Goal: Task Accomplishment & Management: Manage account settings

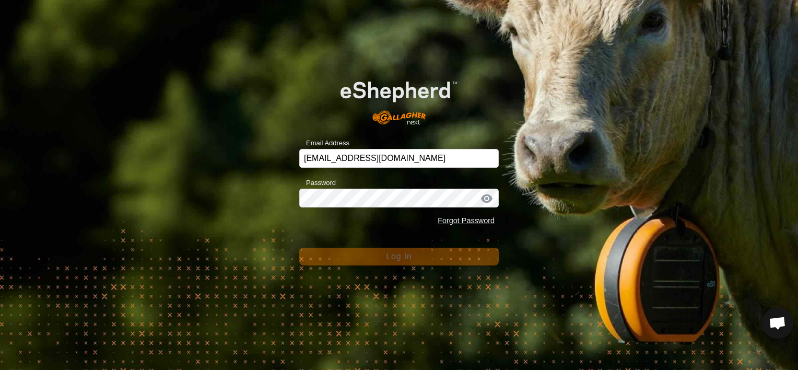
scroll to position [84, 0]
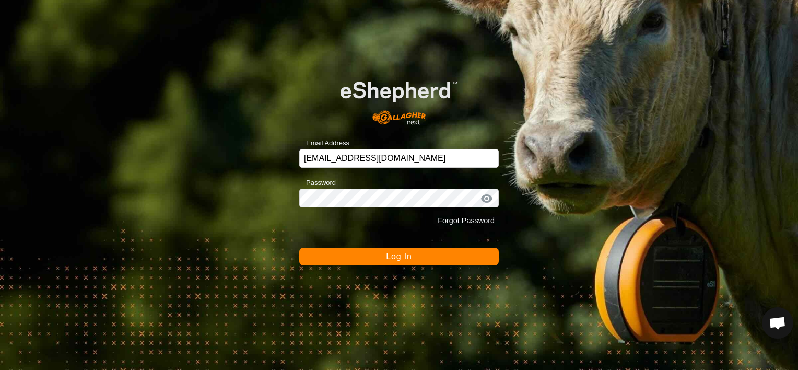
click at [457, 254] on button "Log In" at bounding box center [399, 257] width 200 height 18
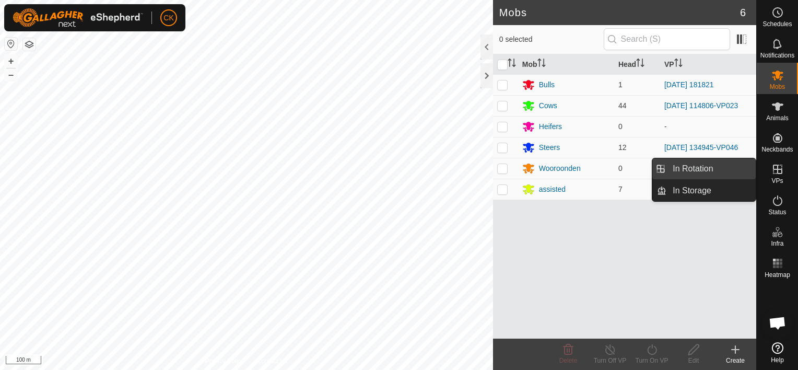
drag, startPoint x: 754, startPoint y: 173, endPoint x: 719, endPoint y: 169, distance: 35.7
click at [719, 169] on link "In Rotation" at bounding box center [711, 168] width 89 height 21
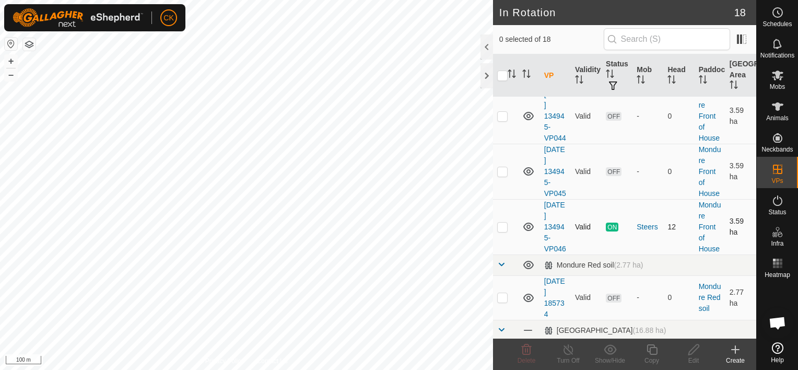
scroll to position [470, 0]
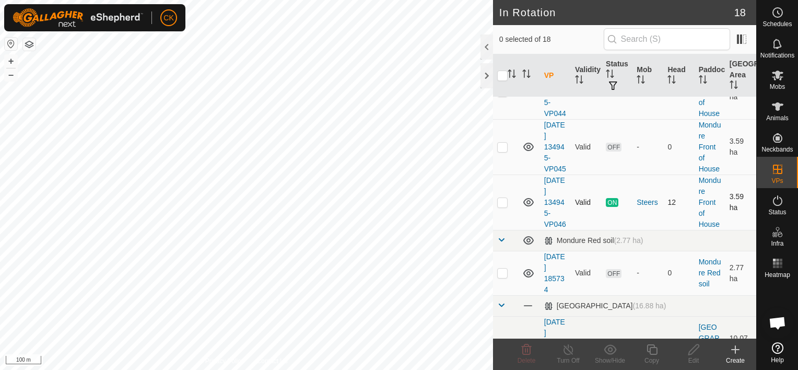
click at [503, 206] on p-checkbox at bounding box center [502, 202] width 10 height 8
checkbox input "true"
click at [648, 347] on icon at bounding box center [652, 349] width 13 height 13
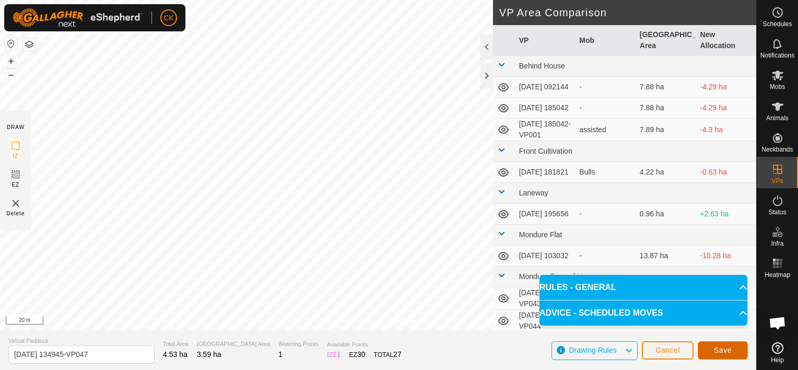
click at [718, 350] on span "Save" at bounding box center [723, 350] width 18 height 8
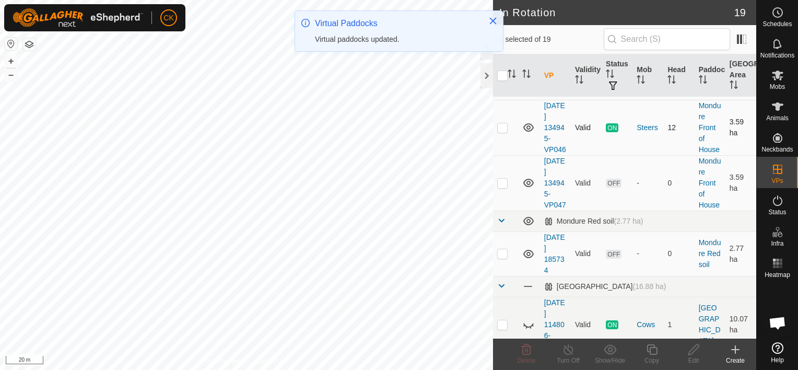
scroll to position [575, 0]
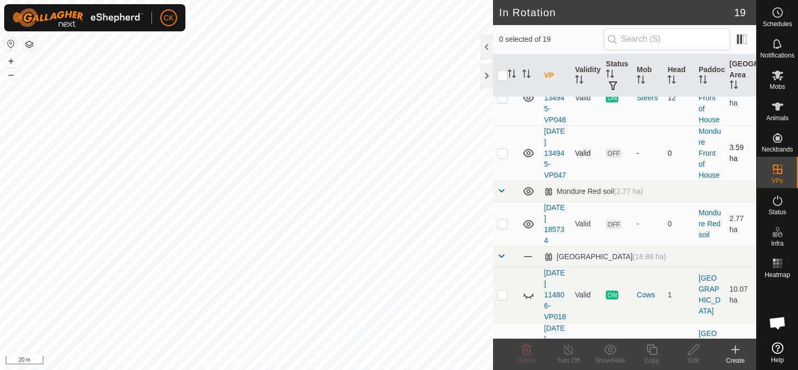
click at [502, 157] on p-checkbox at bounding box center [502, 153] width 10 height 8
checkbox input "true"
click at [650, 350] on icon at bounding box center [652, 349] width 13 height 13
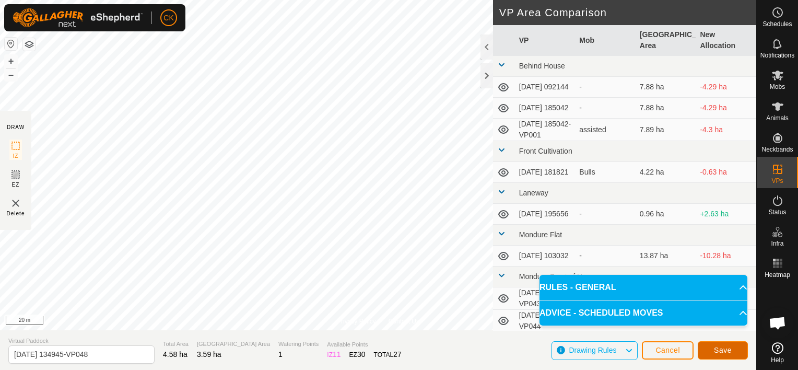
click at [728, 348] on span "Save" at bounding box center [723, 350] width 18 height 8
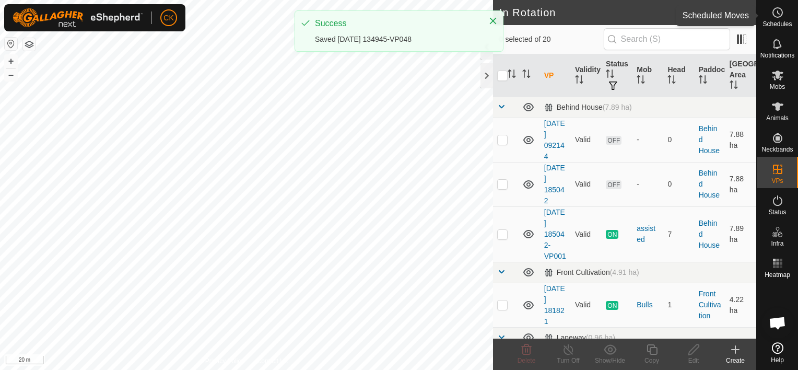
click at [778, 10] on icon at bounding box center [778, 12] width 13 height 13
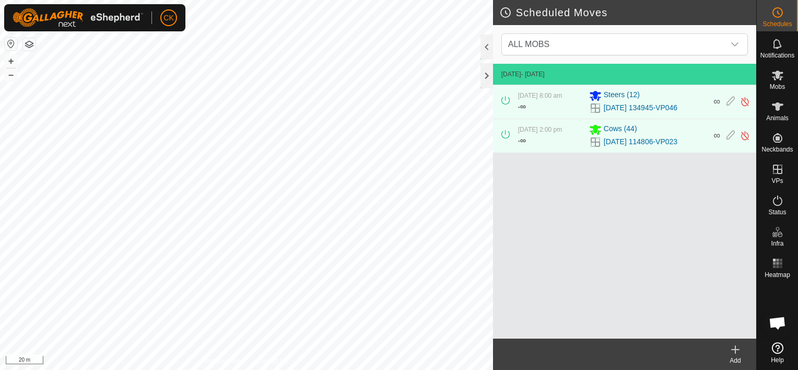
click at [732, 347] on icon at bounding box center [735, 349] width 13 height 13
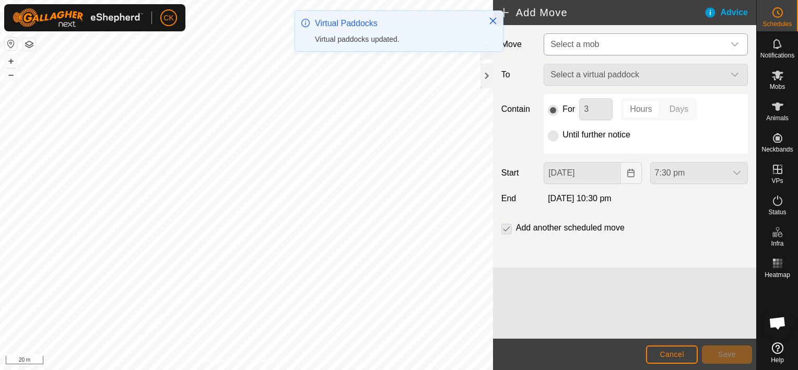
click at [732, 42] on icon "dropdown trigger" at bounding box center [735, 44] width 8 height 8
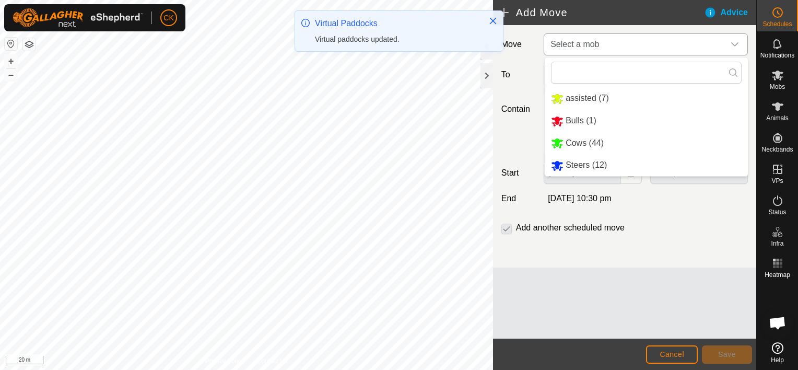
click at [595, 165] on li "Steers (12)" at bounding box center [646, 165] width 203 height 21
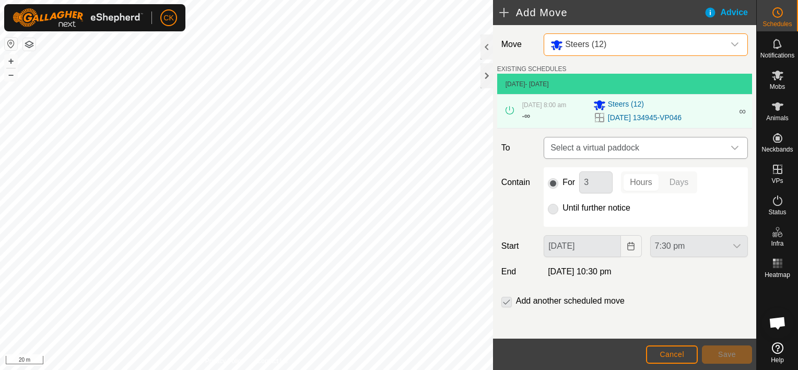
click at [731, 148] on icon "dropdown trigger" at bounding box center [734, 148] width 7 height 4
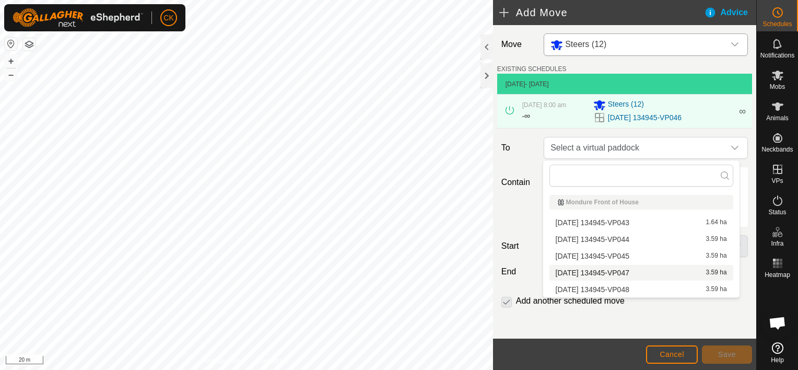
click at [663, 269] on li "[DATE] 134945-VP047 3.59 ha" at bounding box center [642, 273] width 184 height 16
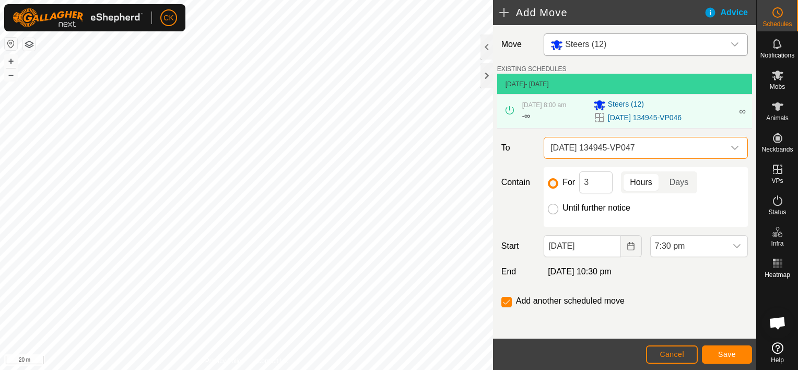
click at [552, 207] on input "Until further notice" at bounding box center [553, 209] width 10 height 10
radio input "true"
checkbox input "false"
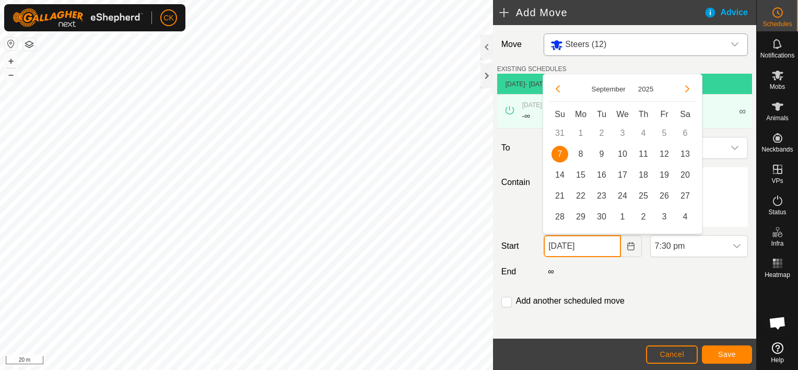
click at [604, 251] on input "[DATE]" at bounding box center [582, 246] width 77 height 22
click at [580, 152] on span "8" at bounding box center [581, 154] width 17 height 17
type input "[DATE]"
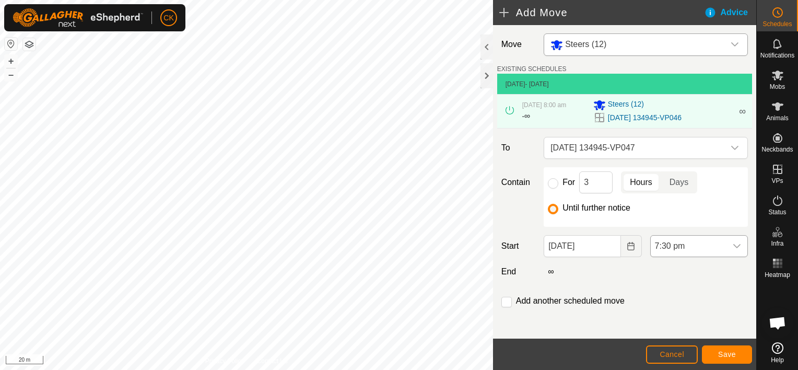
click at [734, 247] on icon "dropdown trigger" at bounding box center [737, 246] width 7 height 4
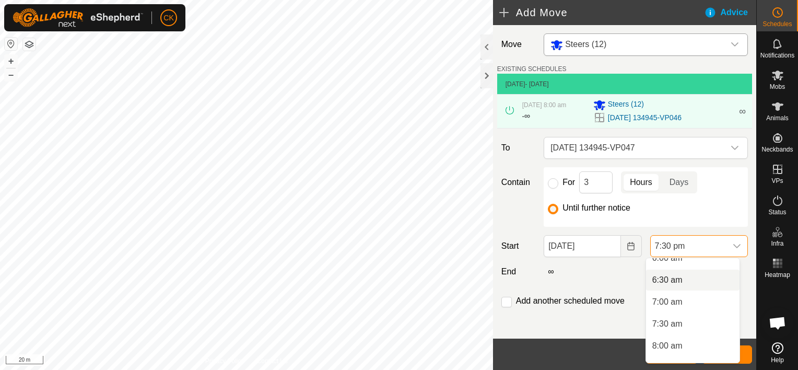
scroll to position [298, 0]
click at [665, 276] on li "7:00 am" at bounding box center [693, 277] width 94 height 21
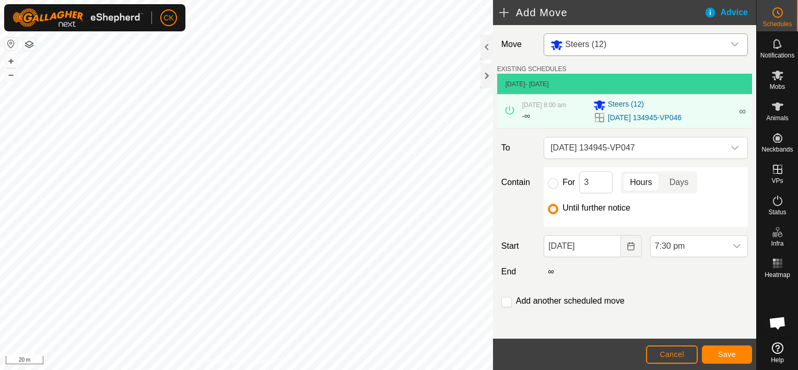
scroll to position [772, 0]
click at [724, 354] on span "Save" at bounding box center [727, 354] width 18 height 8
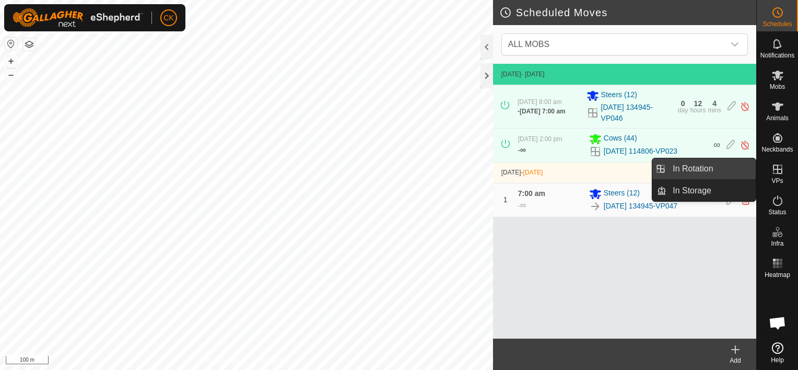
click at [742, 167] on link "In Rotation" at bounding box center [711, 168] width 89 height 21
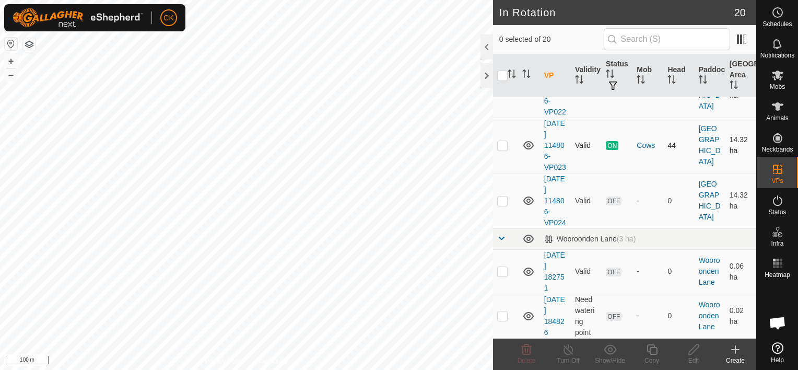
scroll to position [1074, 0]
click at [506, 199] on p-checkbox at bounding box center [502, 200] width 10 height 8
checkbox input "false"
click at [502, 141] on p-checkbox at bounding box center [502, 145] width 10 height 8
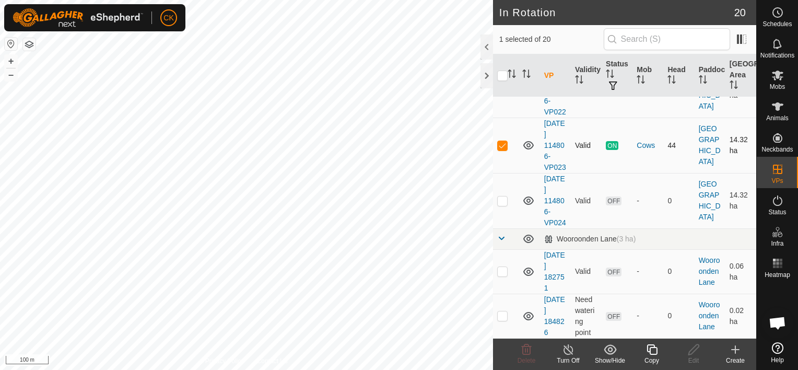
click at [502, 141] on p-checkbox at bounding box center [502, 145] width 10 height 8
checkbox input "true"
click at [651, 347] on icon at bounding box center [652, 349] width 13 height 13
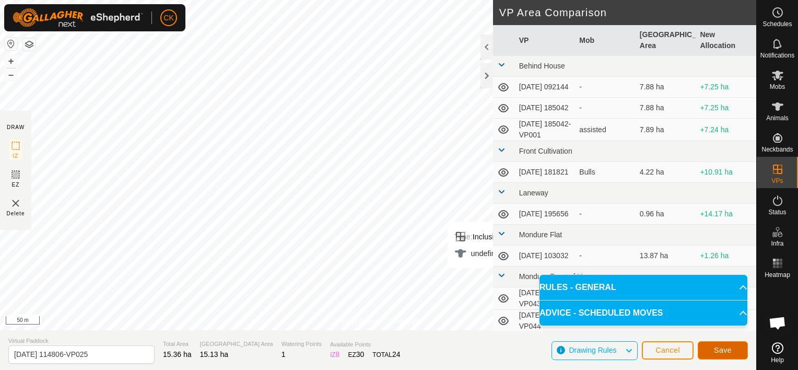
click at [723, 350] on span "Save" at bounding box center [723, 350] width 18 height 8
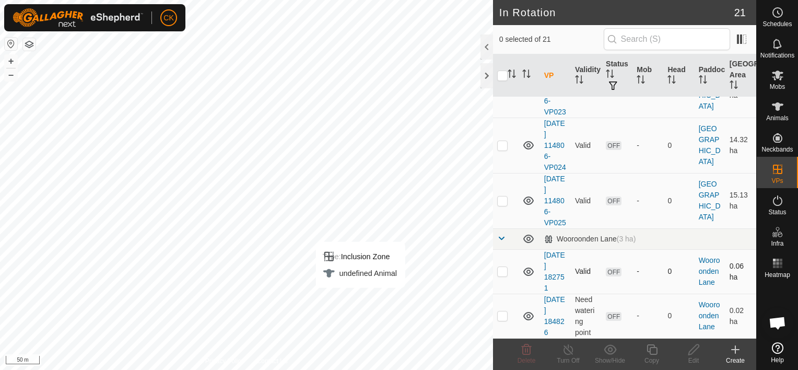
scroll to position [1141, 0]
click at [502, 196] on p-checkbox at bounding box center [502, 200] width 10 height 8
checkbox input "true"
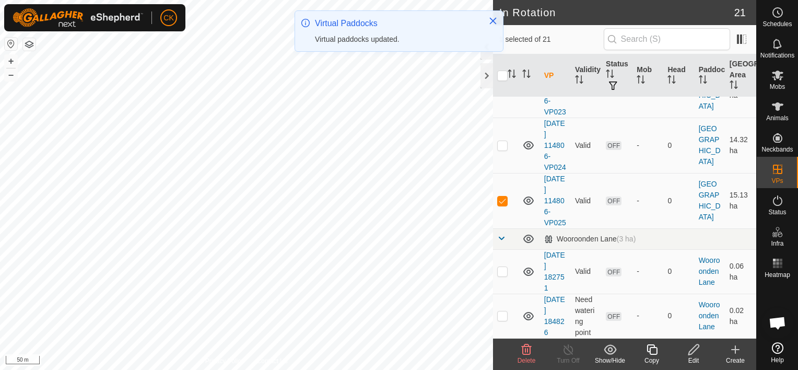
scroll to position [0, 0]
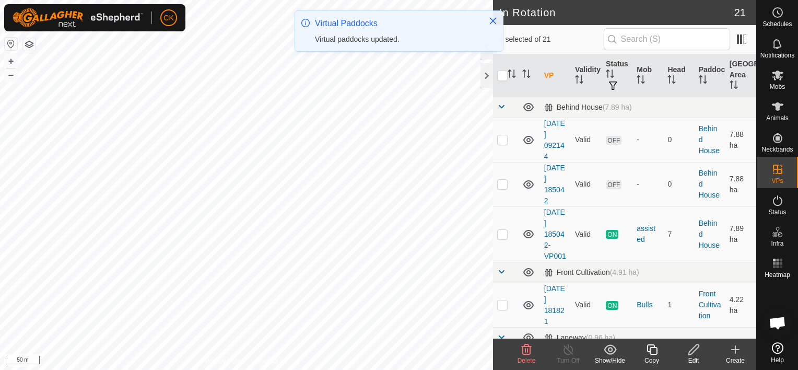
click at [651, 351] on icon at bounding box center [652, 349] width 13 height 13
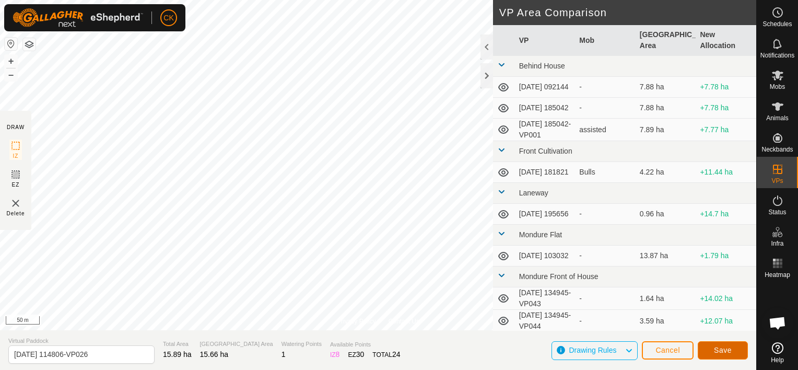
click at [721, 349] on span "Save" at bounding box center [723, 350] width 18 height 8
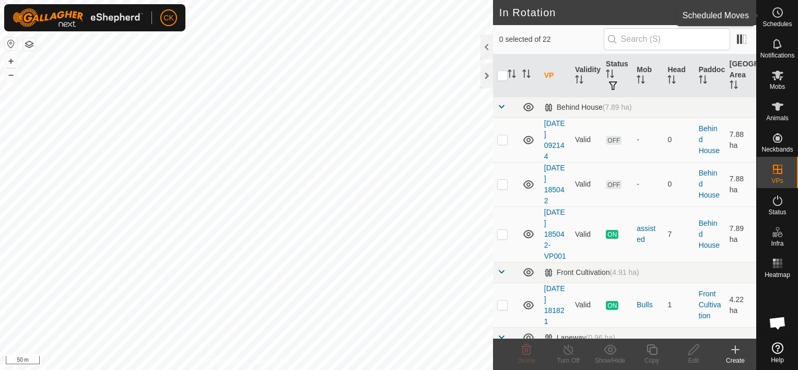
click at [778, 13] on icon at bounding box center [779, 12] width 2 height 3
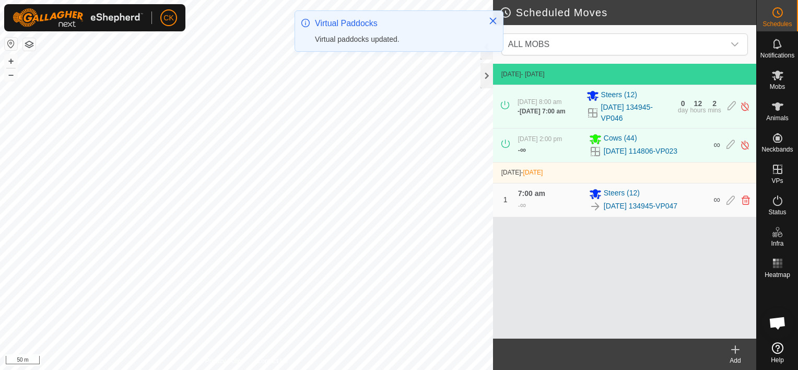
click at [737, 347] on icon at bounding box center [735, 349] width 13 height 13
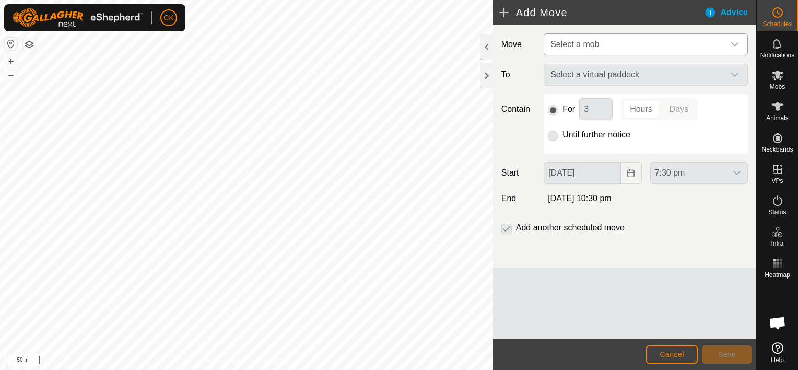
click at [739, 38] on div "dropdown trigger" at bounding box center [735, 44] width 21 height 21
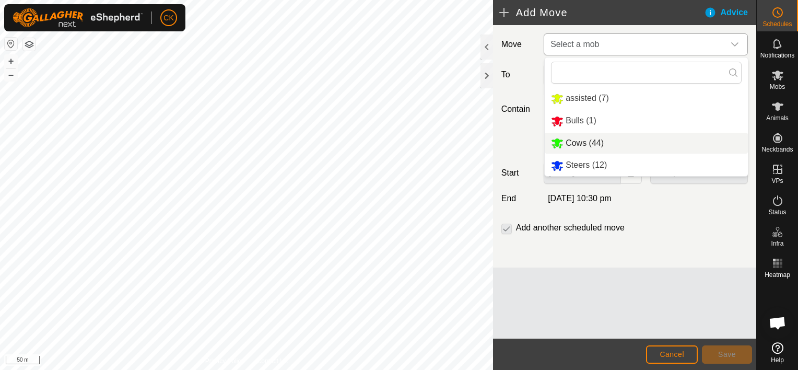
click at [595, 142] on li "Cows (44)" at bounding box center [646, 143] width 203 height 21
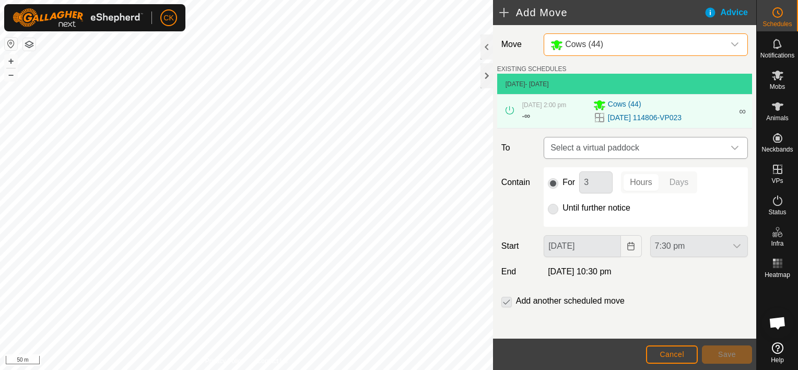
click at [734, 146] on div "dropdown trigger" at bounding box center [735, 147] width 21 height 21
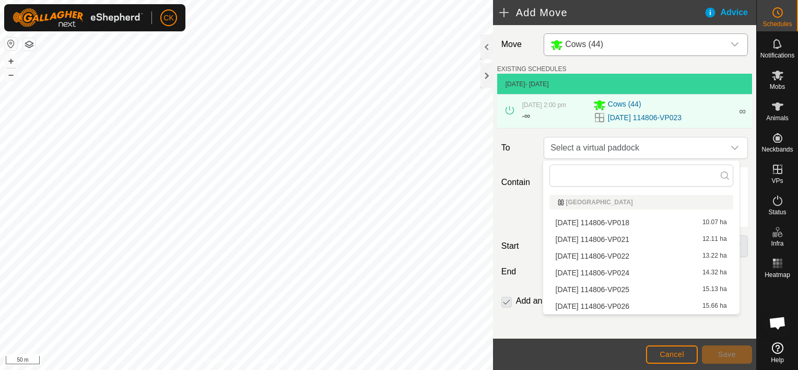
click at [660, 289] on li "[DATE] 114806-VP025 15.13 ha" at bounding box center [642, 290] width 184 height 16
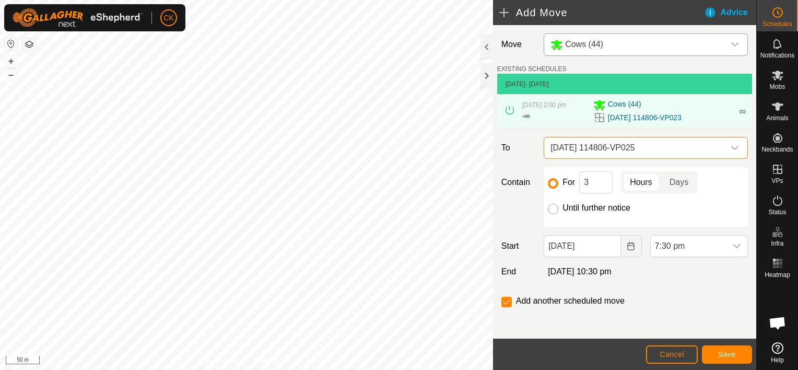
click at [552, 209] on input "Until further notice" at bounding box center [553, 209] width 10 height 10
radio input "true"
checkbox input "false"
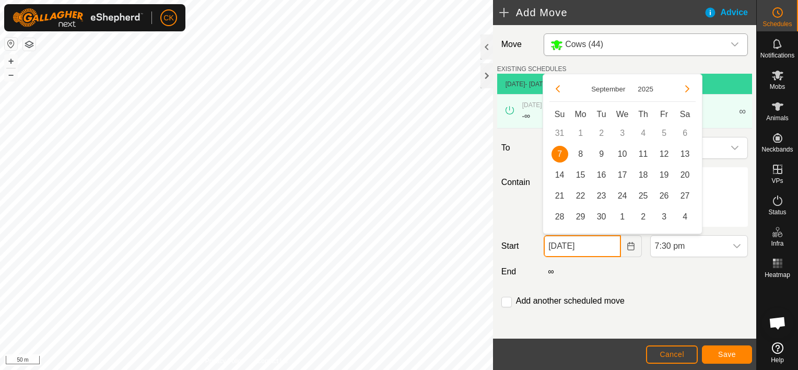
click at [603, 248] on input "[DATE]" at bounding box center [582, 246] width 77 height 22
click at [581, 152] on span "8" at bounding box center [581, 154] width 17 height 17
type input "[DATE]"
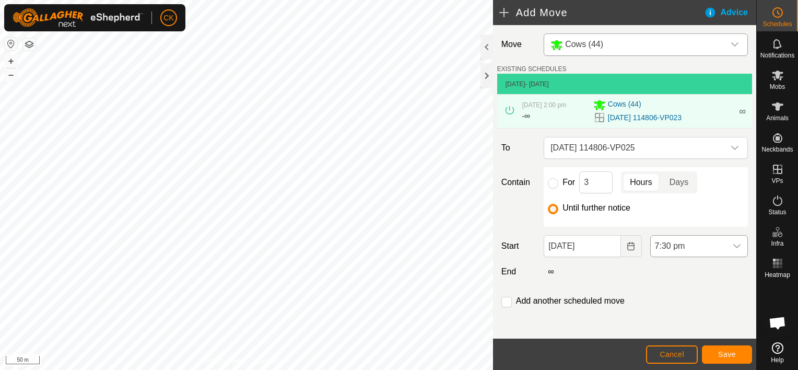
click at [733, 245] on icon "dropdown trigger" at bounding box center [737, 246] width 8 height 8
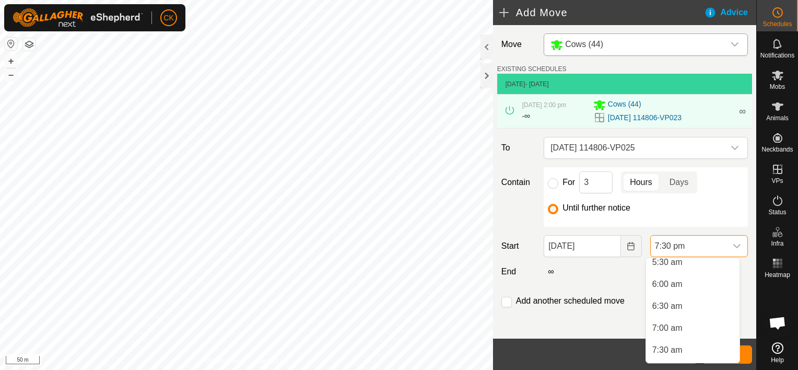
scroll to position [230, 0]
click at [675, 303] on li "6:00 am" at bounding box center [693, 302] width 94 height 21
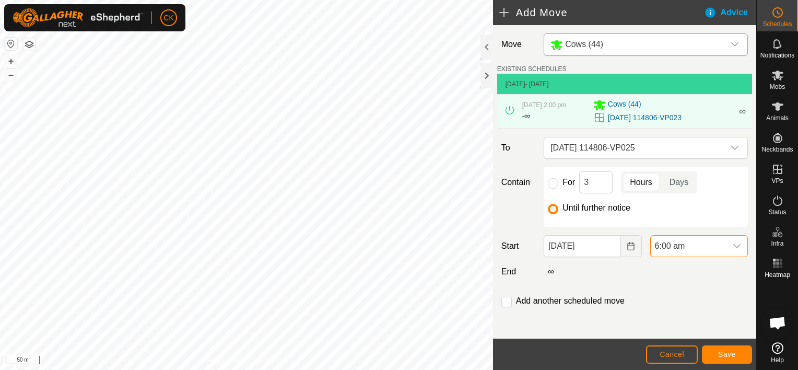
scroll to position [772, 0]
click at [727, 354] on span "Save" at bounding box center [727, 354] width 18 height 8
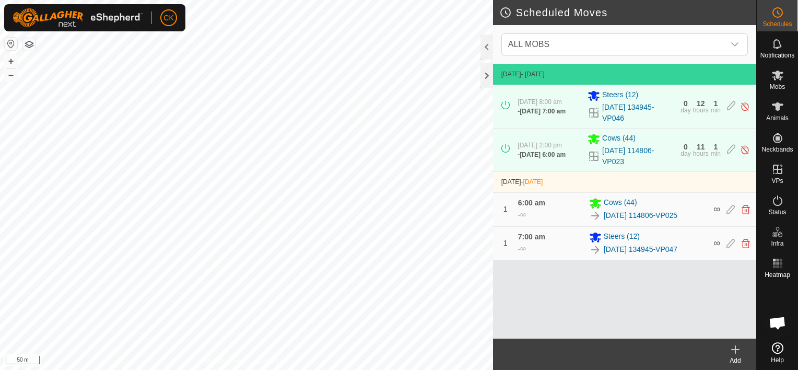
click at [736, 348] on icon at bounding box center [736, 349] width 0 height 7
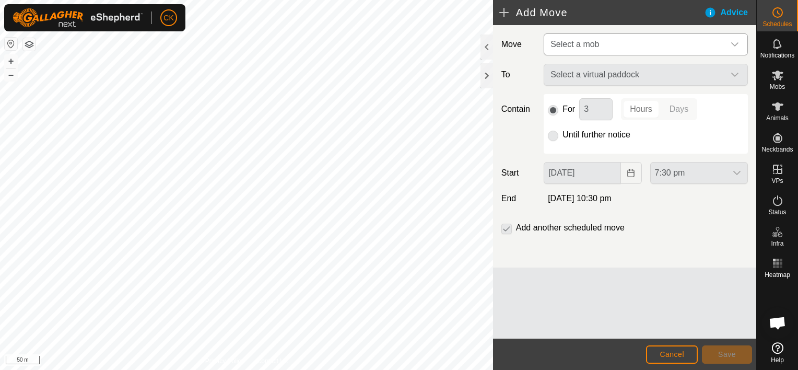
click at [732, 42] on icon "dropdown trigger" at bounding box center [735, 44] width 8 height 8
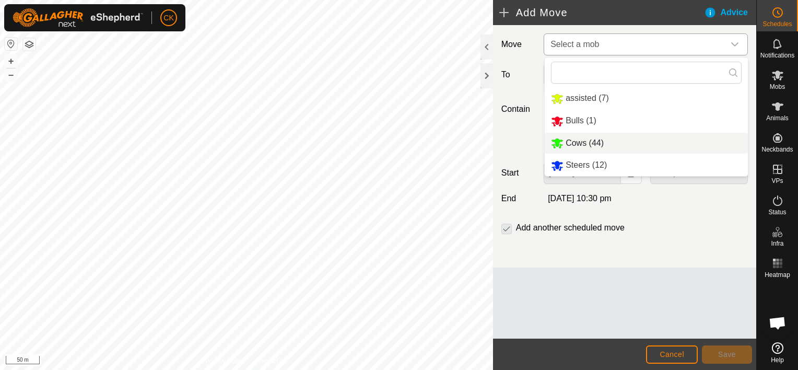
click at [610, 140] on li "Cows (44)" at bounding box center [646, 143] width 203 height 21
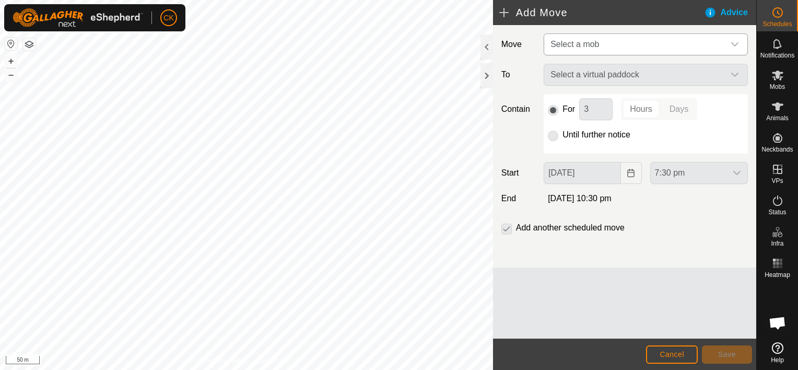
type input "[DATE]"
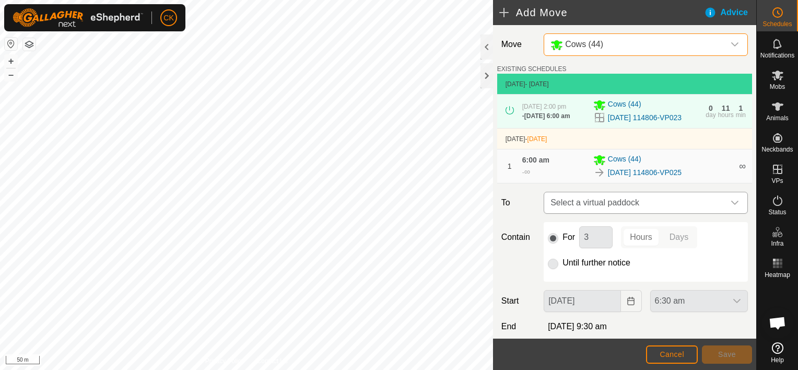
click at [731, 207] on icon "dropdown trigger" at bounding box center [735, 203] width 8 height 8
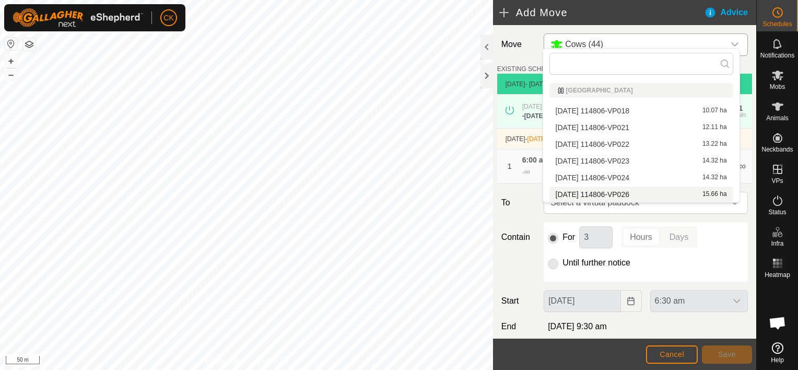
click at [665, 193] on li "[DATE] 114806-VP026 15.66 ha" at bounding box center [642, 195] width 184 height 16
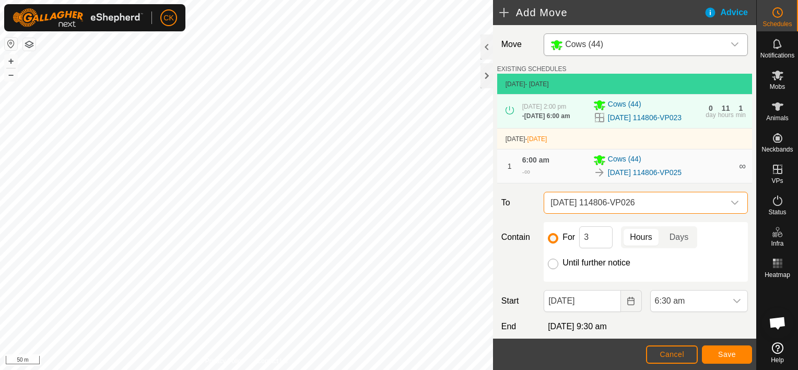
click at [551, 269] on input "Until further notice" at bounding box center [553, 264] width 10 height 10
radio input "true"
checkbox input "false"
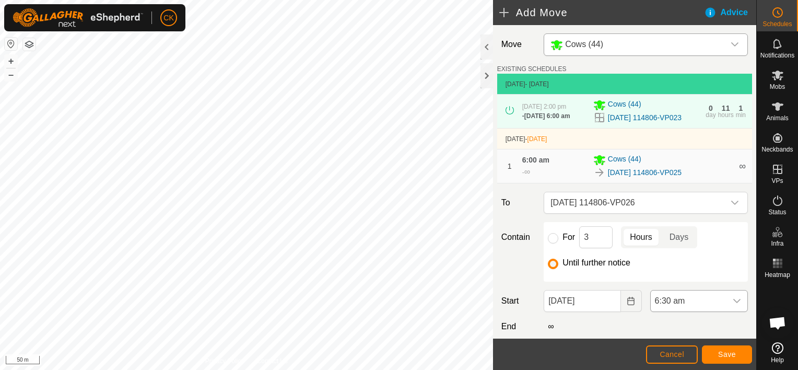
click at [734, 303] on icon "dropdown trigger" at bounding box center [737, 301] width 7 height 4
click at [673, 249] on li "2:00 pm" at bounding box center [693, 252] width 94 height 21
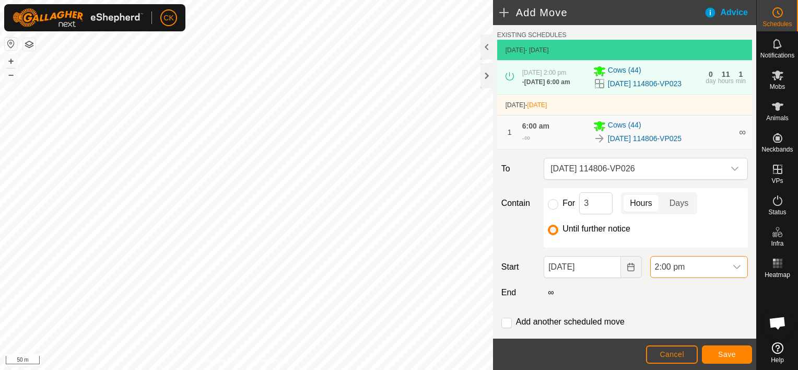
scroll to position [52, 0]
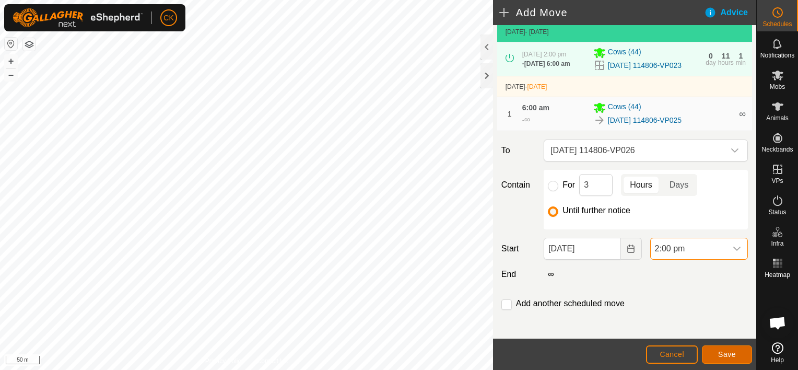
click at [725, 355] on span "Save" at bounding box center [727, 354] width 18 height 8
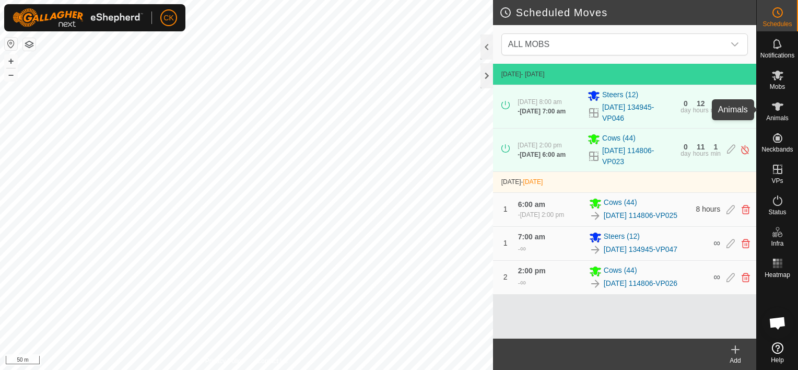
click at [777, 106] on icon at bounding box center [777, 106] width 11 height 8
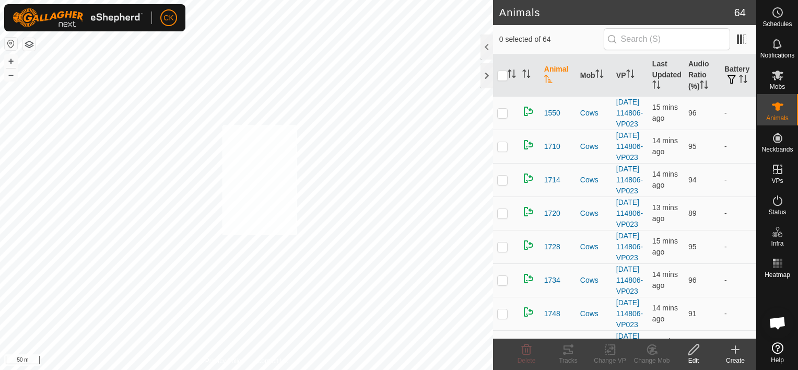
click at [222, 125] on div "2122 2558981056 Cows [DATE] 114806-VP023 + – ⇧ i 50 m" at bounding box center [246, 185] width 493 height 370
checkbox input "true"
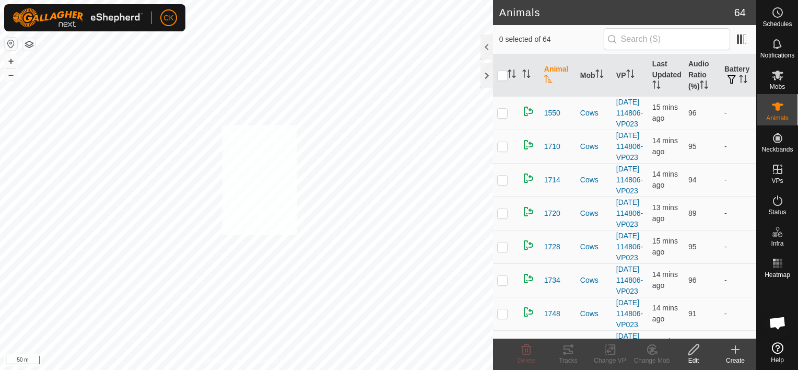
checkbox input "true"
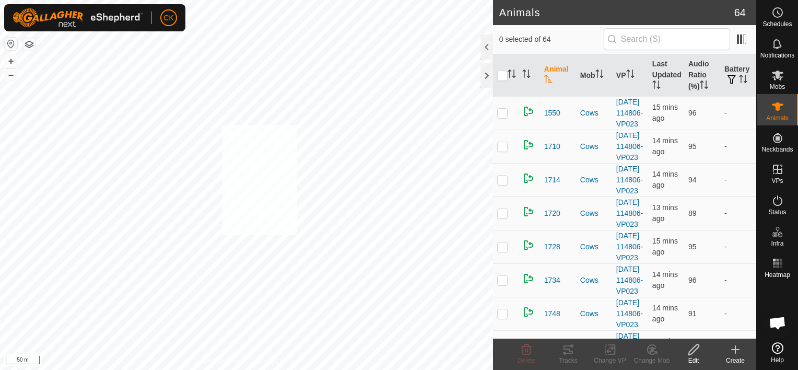
checkbox input "true"
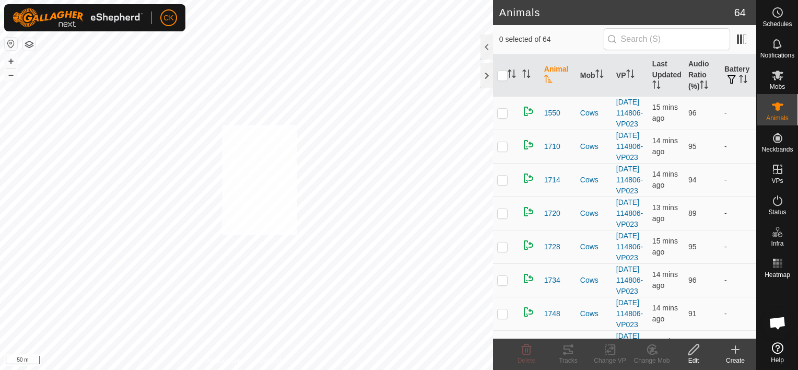
checkbox input "true"
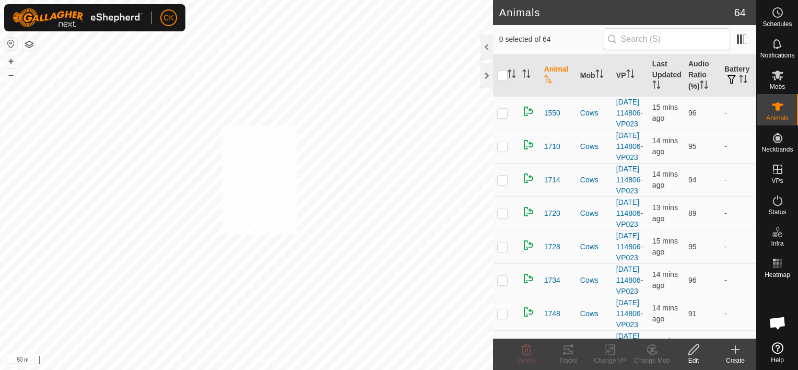
checkbox input "true"
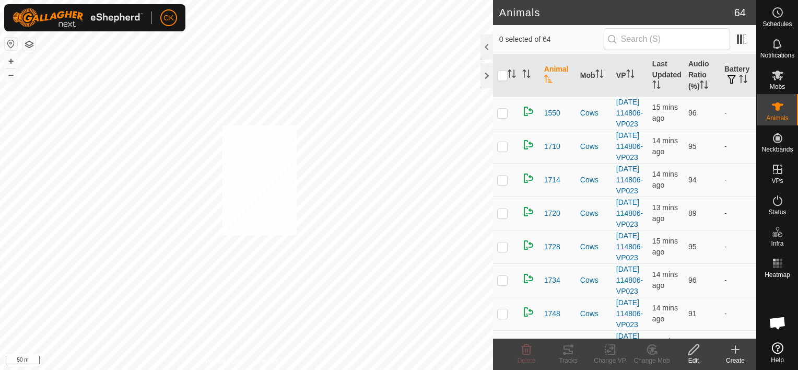
checkbox input "true"
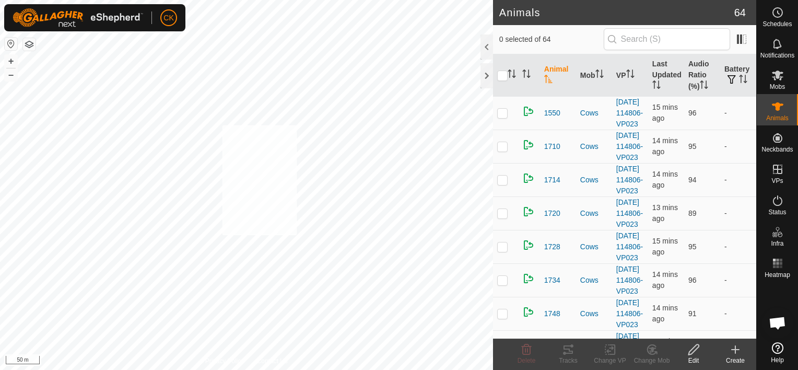
checkbox input "true"
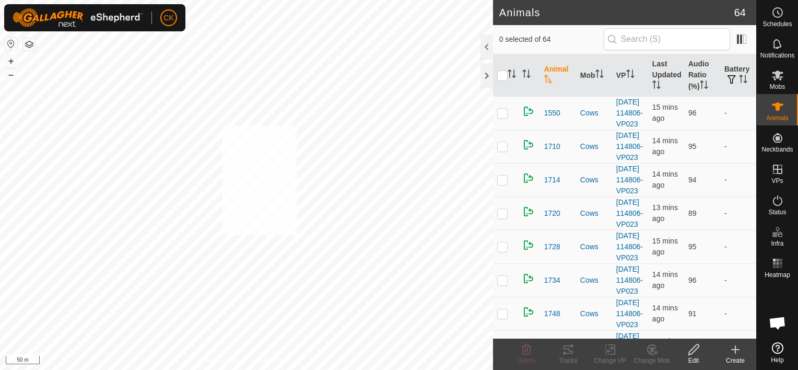
checkbox input "true"
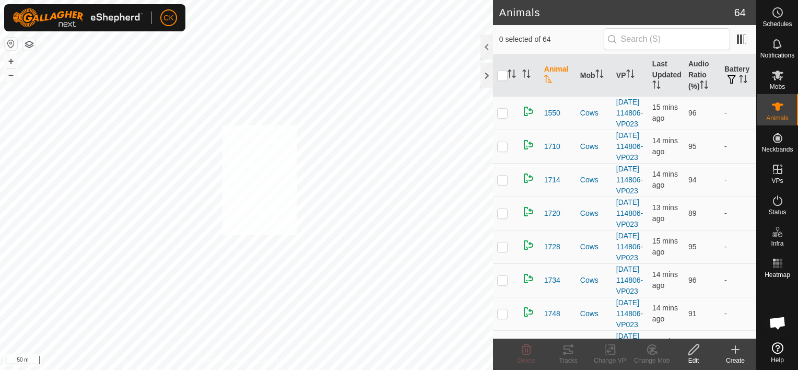
checkbox input "true"
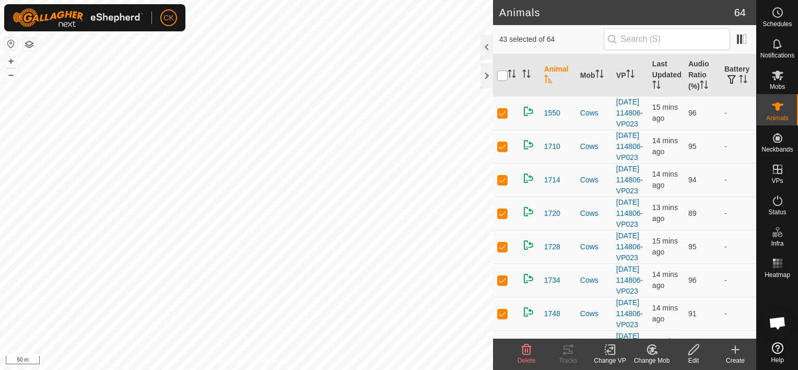
click at [502, 73] on input "checkbox" at bounding box center [502, 76] width 10 height 10
checkbox input "true"
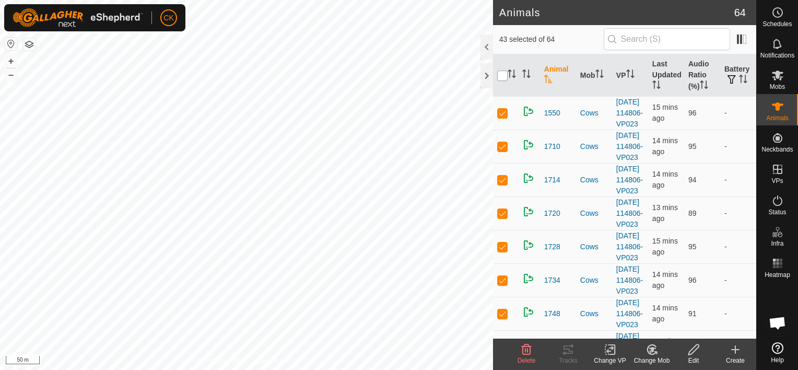
checkbox input "true"
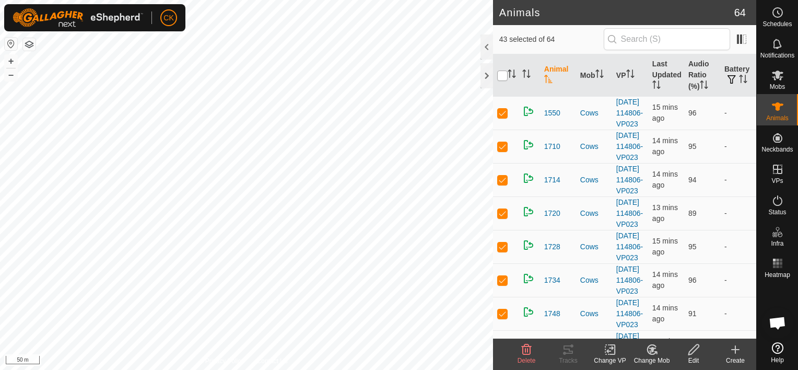
checkbox input "true"
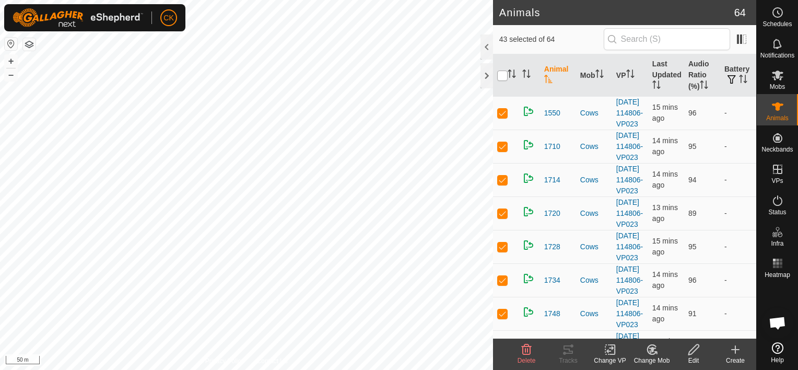
checkbox input "true"
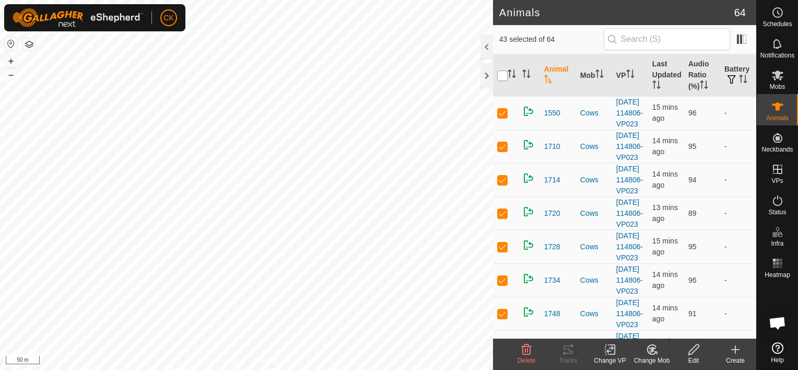
checkbox input "true"
click at [502, 73] on input "checkbox" at bounding box center [502, 76] width 10 height 10
checkbox input "false"
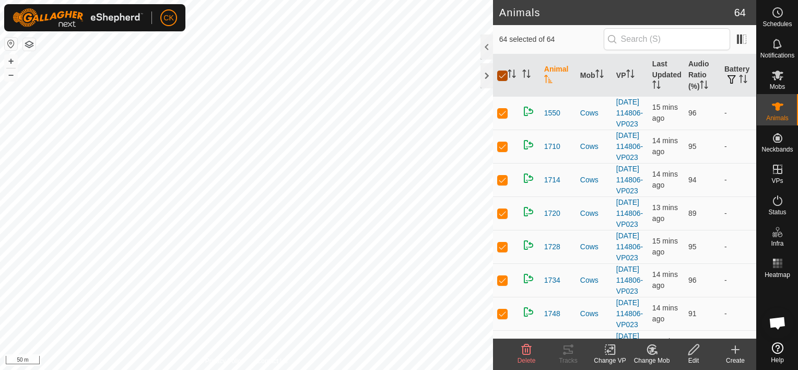
checkbox input "false"
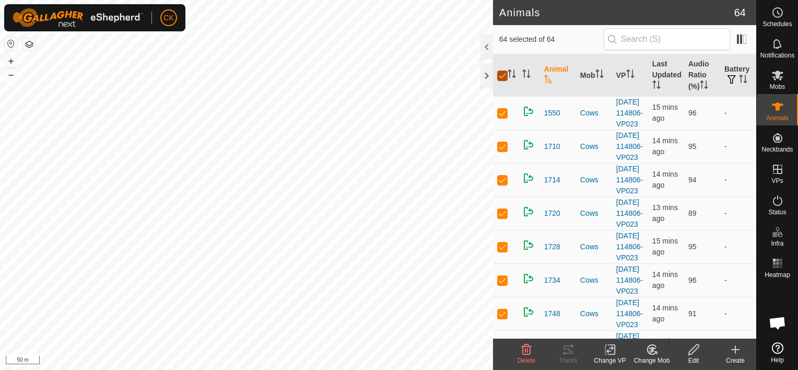
checkbox input "false"
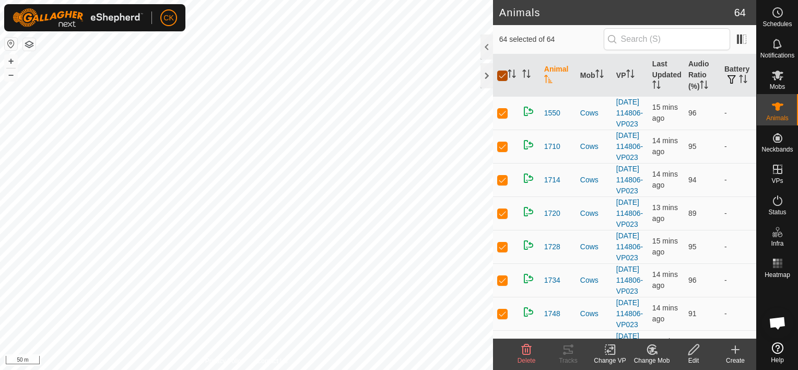
checkbox input "false"
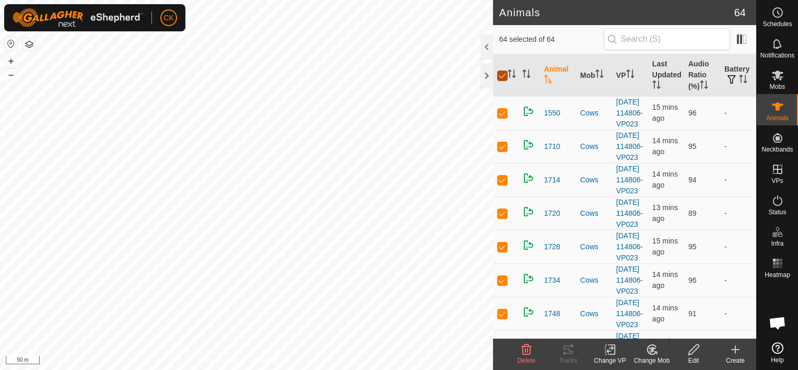
checkbox input "false"
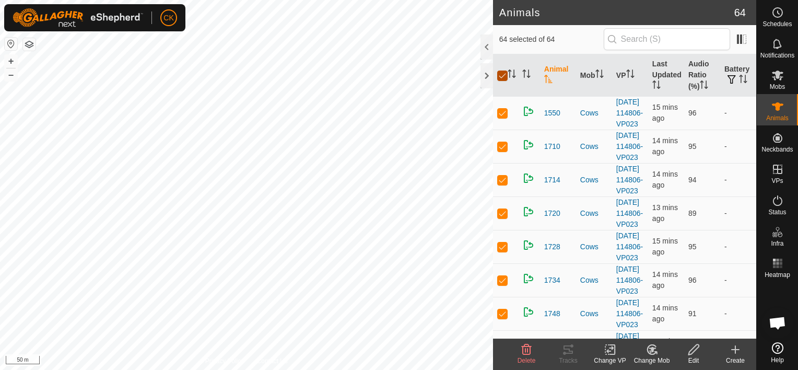
checkbox input "false"
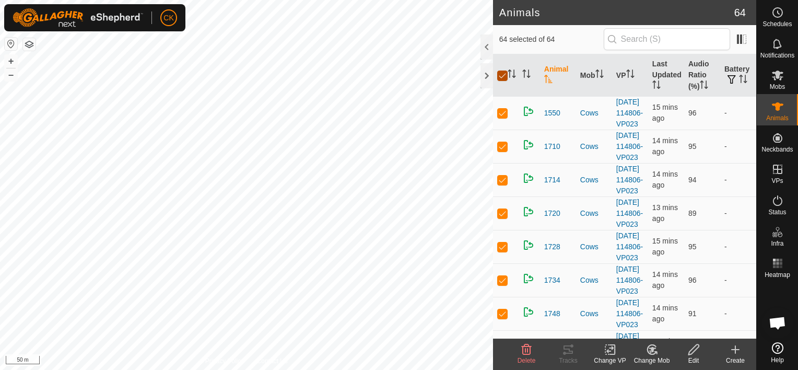
checkbox input "false"
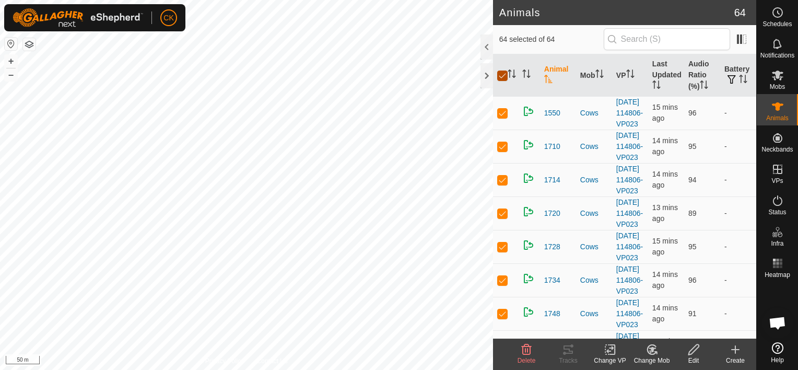
checkbox input "false"
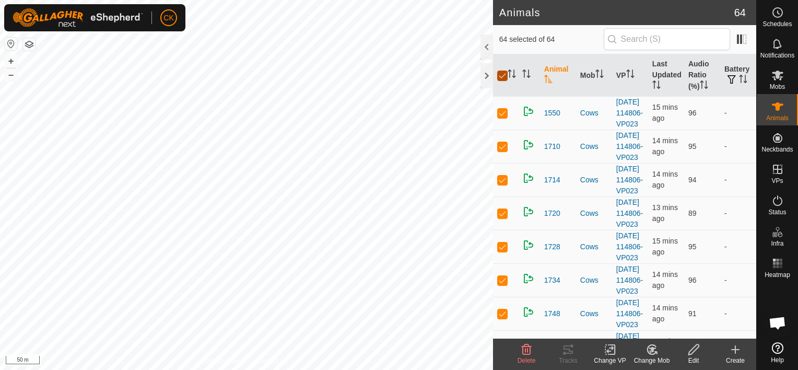
checkbox input "false"
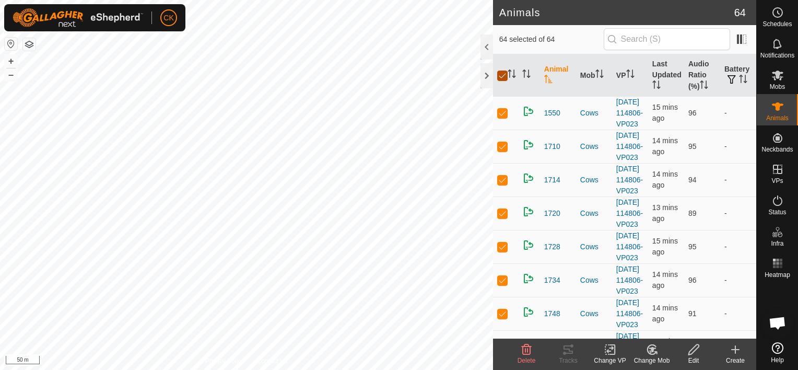
checkbox input "false"
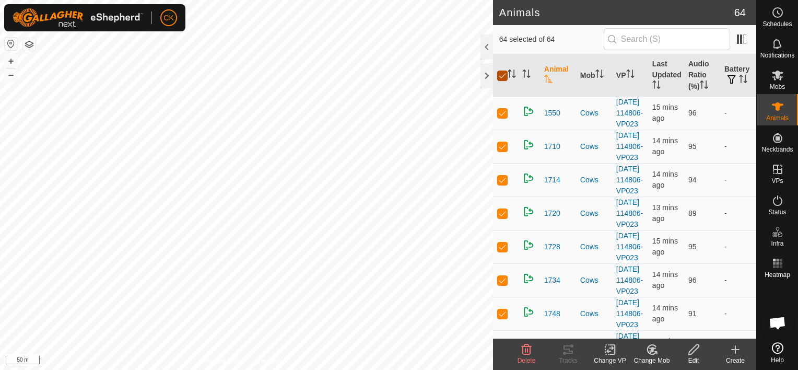
checkbox input "false"
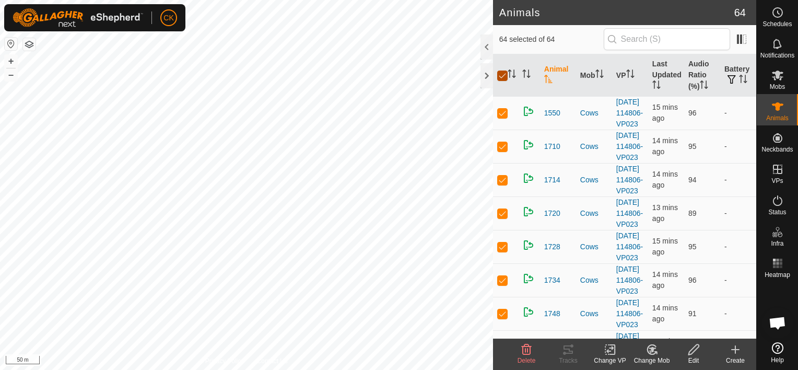
checkbox input "false"
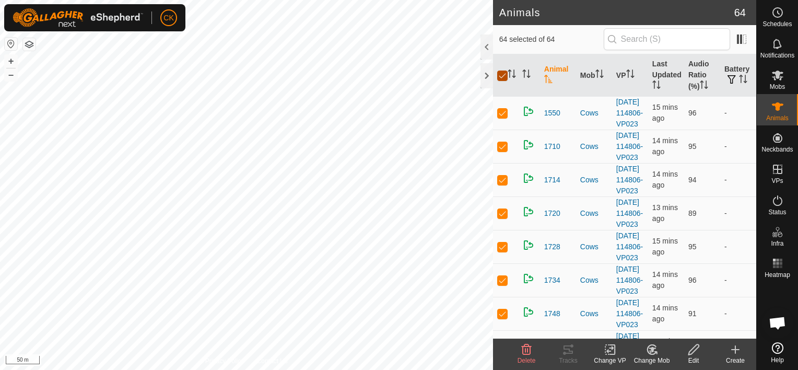
checkbox input "false"
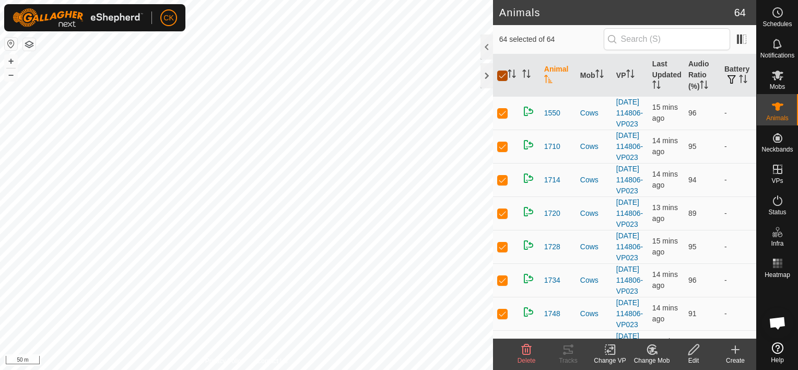
checkbox input "false"
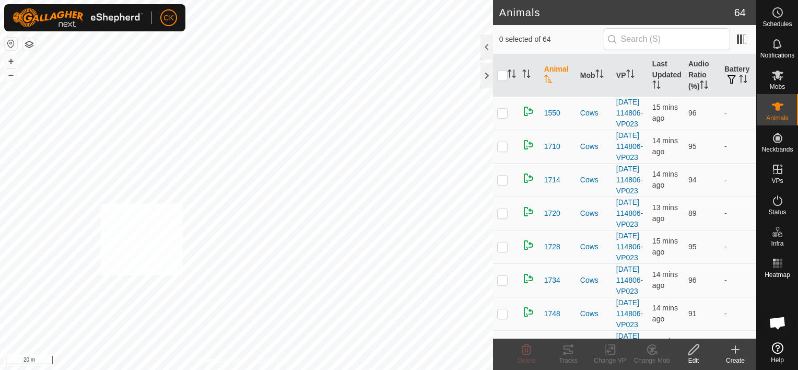
checkbox input "true"
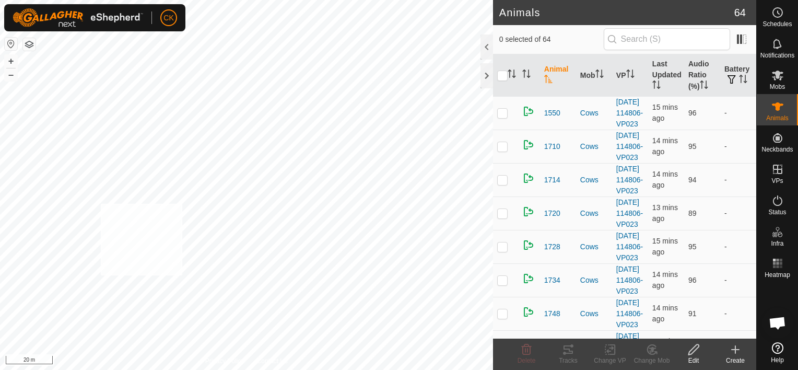
checkbox input "true"
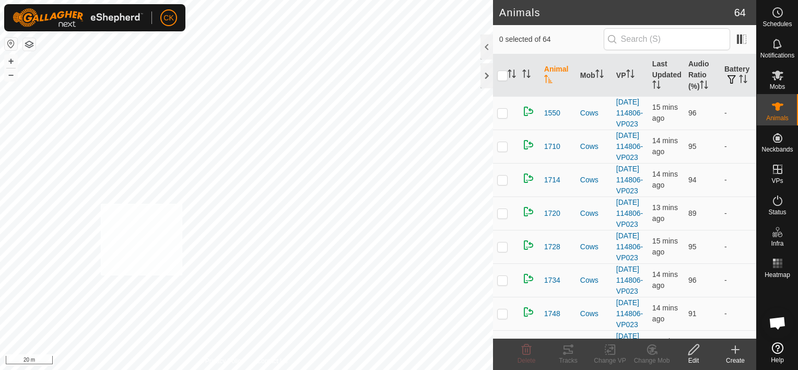
checkbox input "true"
click at [505, 74] on input "checkbox" at bounding box center [502, 76] width 10 height 10
checkbox input "true"
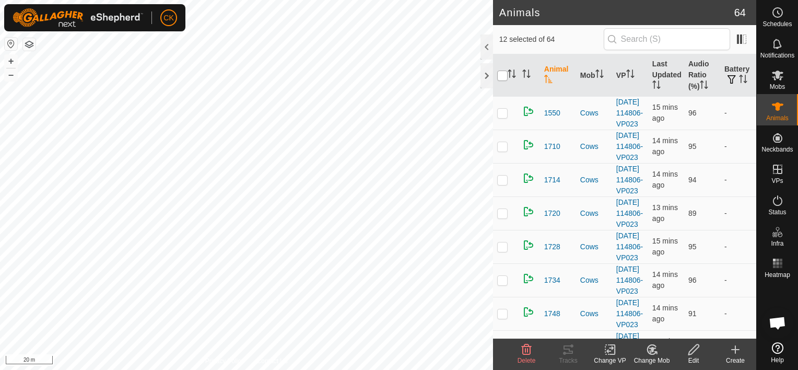
checkbox input "true"
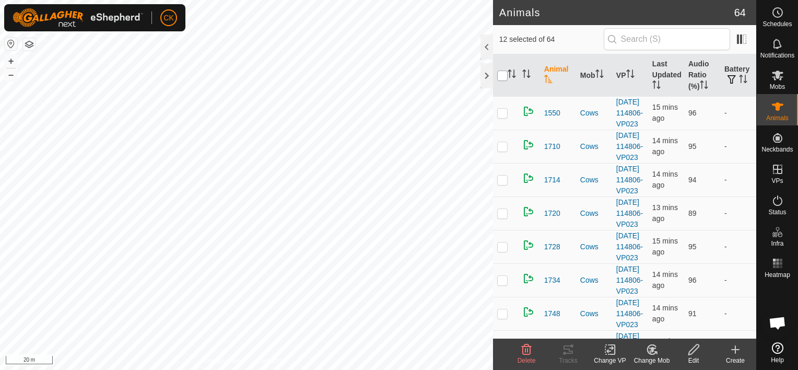
checkbox input "true"
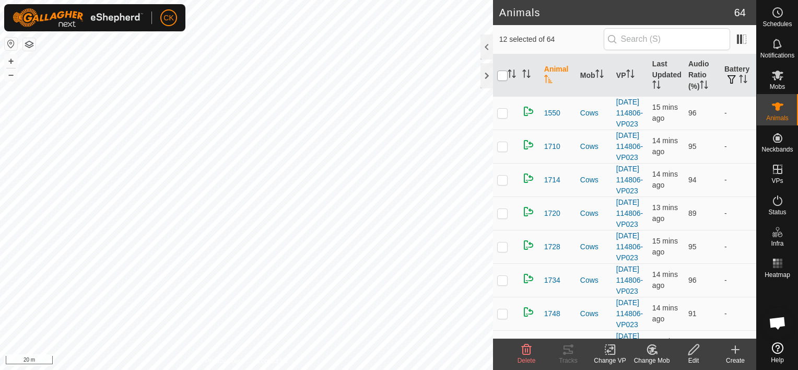
checkbox input "true"
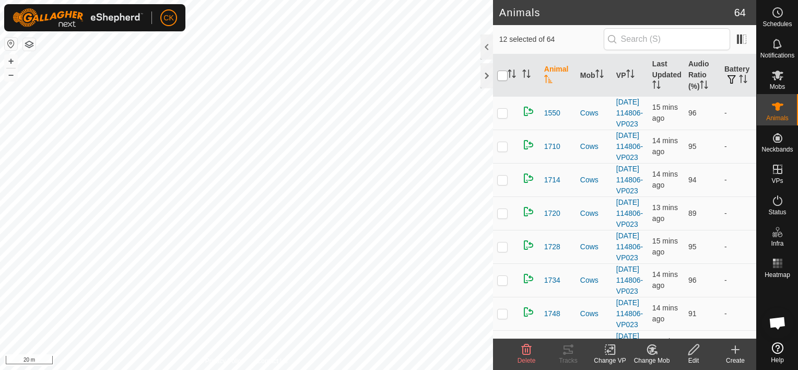
checkbox input "true"
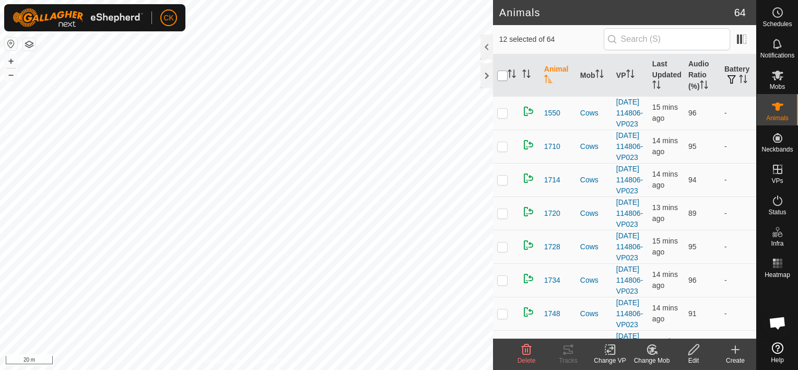
checkbox input "true"
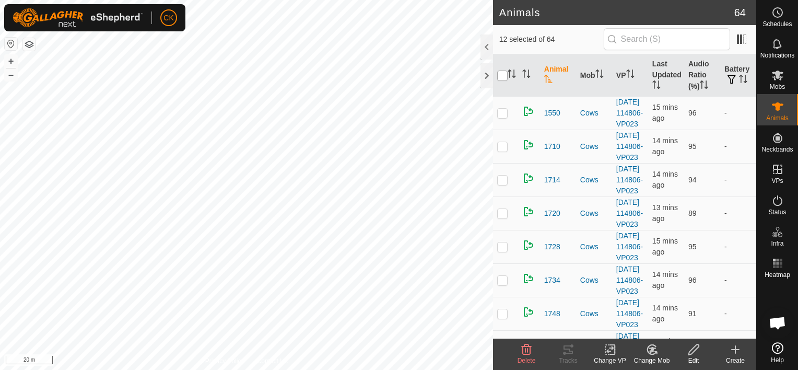
checkbox input "true"
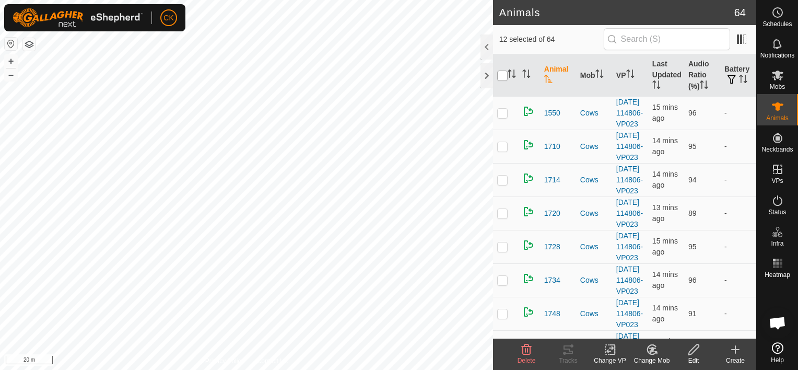
checkbox input "true"
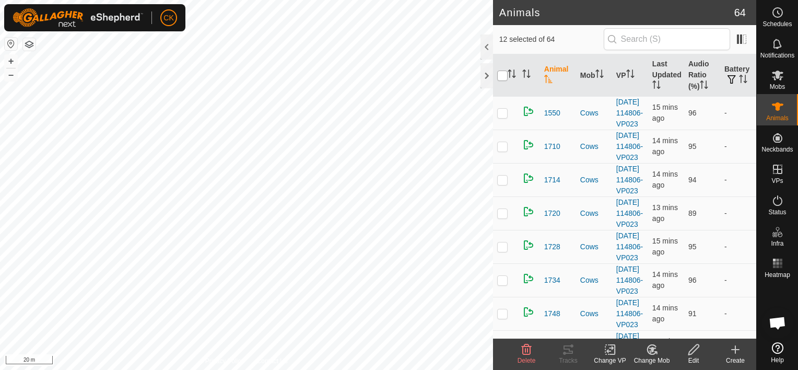
checkbox input "true"
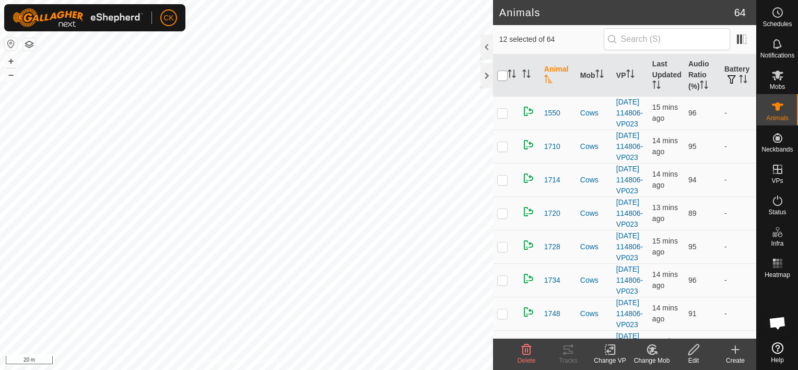
checkbox input "true"
click at [505, 74] on input "checkbox" at bounding box center [502, 76] width 10 height 10
click at [664, 70] on th "Last Updated" at bounding box center [666, 75] width 36 height 42
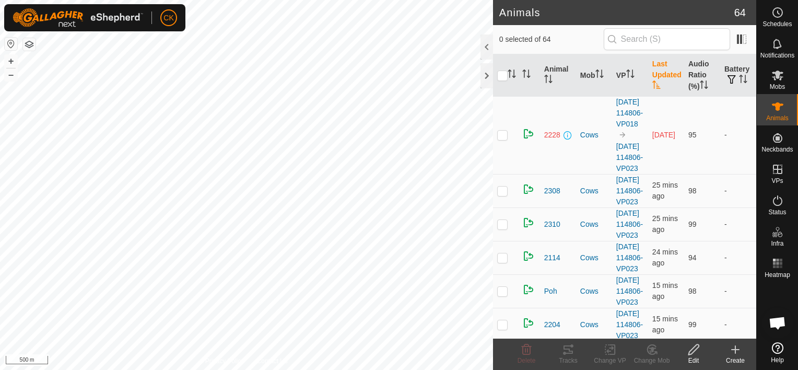
click at [665, 71] on th "Last Updated" at bounding box center [666, 75] width 36 height 42
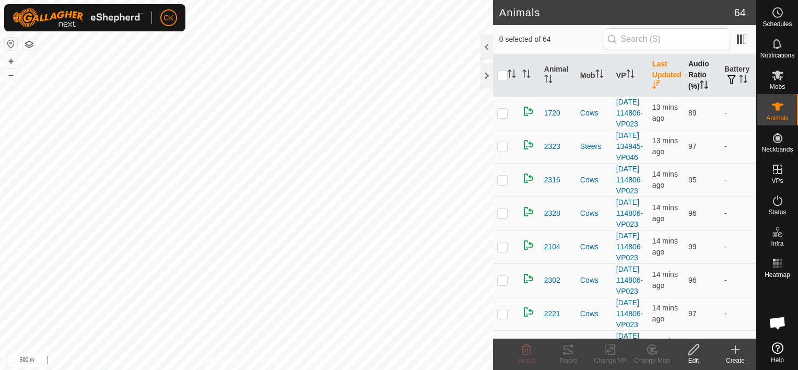
click at [691, 71] on th "Audio Ratio (%)" at bounding box center [702, 75] width 36 height 42
click at [482, 74] on div at bounding box center [487, 75] width 13 height 25
